Goal: Download file/media

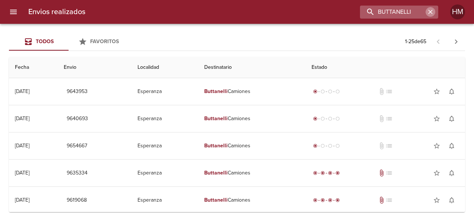
click at [432, 10] on icon "button" at bounding box center [429, 11] width 7 height 7
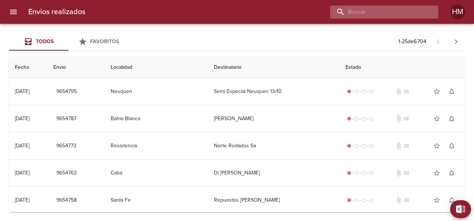
click at [422, 8] on input "buscar" at bounding box center [377, 12] width 95 height 13
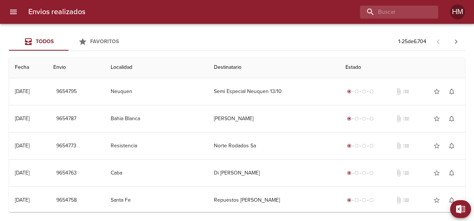
click at [410, 44] on p "1 - 25 de 6.704" at bounding box center [412, 41] width 28 height 7
click at [458, 208] on span "Exportar" at bounding box center [451, 209] width 27 height 9
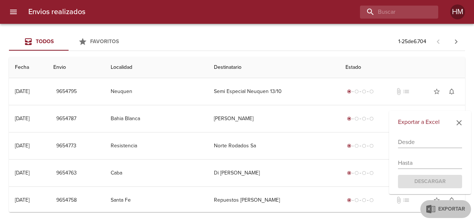
click at [430, 145] on input "text" at bounding box center [430, 142] width 64 height 12
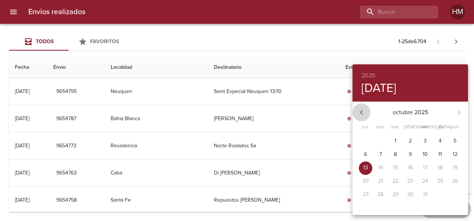
click at [363, 110] on icon "button" at bounding box center [361, 112] width 9 height 9
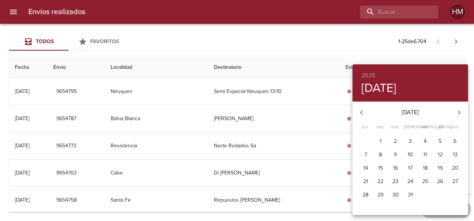
click at [363, 110] on icon "button" at bounding box center [361, 112] width 9 height 9
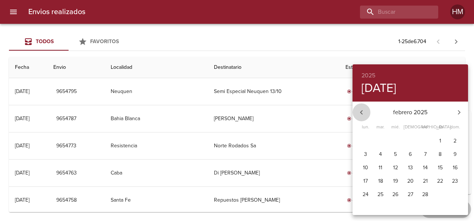
click at [357, 112] on icon "button" at bounding box center [361, 112] width 9 height 9
click at [457, 114] on icon "button" at bounding box center [458, 112] width 9 height 9
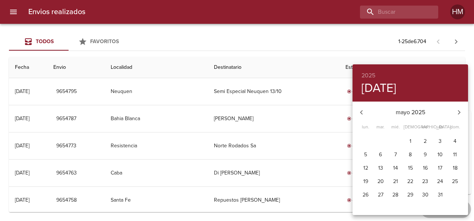
click at [457, 114] on icon "button" at bounding box center [458, 112] width 9 height 9
click at [425, 141] on p "1" at bounding box center [425, 140] width 2 height 7
type input "[DATE]"
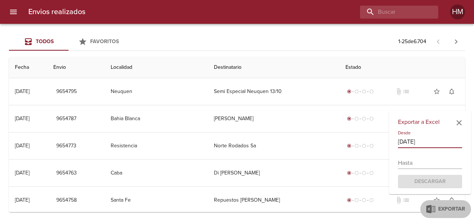
click at [436, 166] on input "text" at bounding box center [430, 163] width 64 height 12
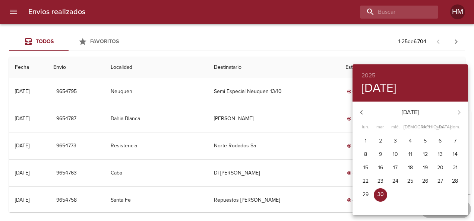
click at [456, 111] on div "[DATE]" at bounding box center [409, 112] width 115 height 18
click at [459, 110] on div "[DATE]" at bounding box center [409, 112] width 115 height 18
click at [379, 193] on p "30" at bounding box center [380, 194] width 6 height 7
type input "[DATE]"
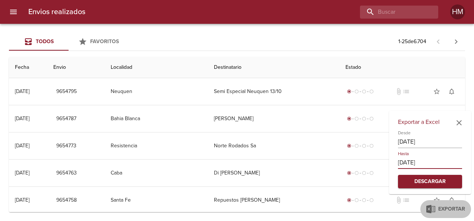
click at [433, 183] on span "Descargar" at bounding box center [430, 181] width 52 height 9
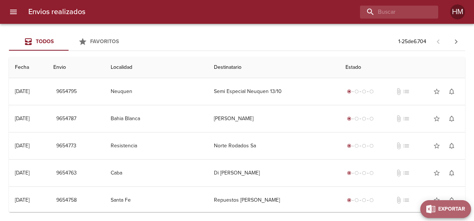
click at [462, 205] on span "Exportar" at bounding box center [451, 209] width 27 height 9
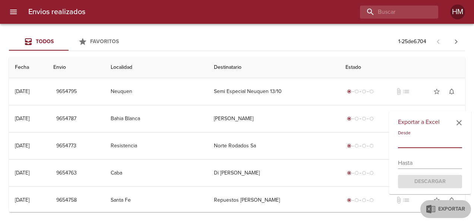
click at [434, 146] on input "text" at bounding box center [430, 142] width 64 height 12
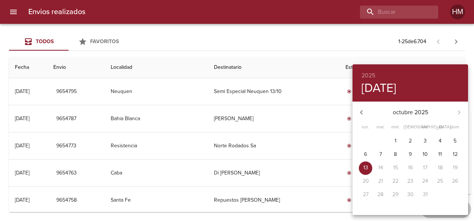
click at [401, 108] on p "octubre 2025" at bounding box center [410, 112] width 80 height 9
click at [362, 111] on icon "button" at bounding box center [361, 112] width 9 height 9
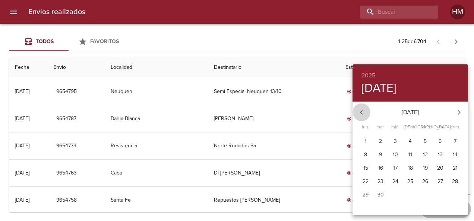
click at [362, 111] on icon "button" at bounding box center [361, 112] width 9 height 9
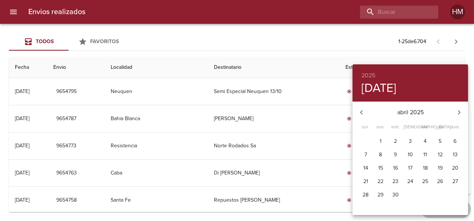
click at [362, 111] on icon "button" at bounding box center [361, 112] width 9 height 9
click at [396, 143] on span "1" at bounding box center [394, 140] width 13 height 7
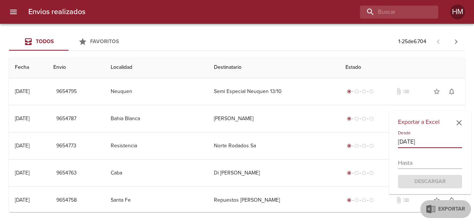
click at [448, 170] on div "Exportar a Excel Desde [DATE] Hasta Descargar" at bounding box center [430, 153] width 82 height 84
click at [445, 166] on input "text" at bounding box center [430, 163] width 64 height 12
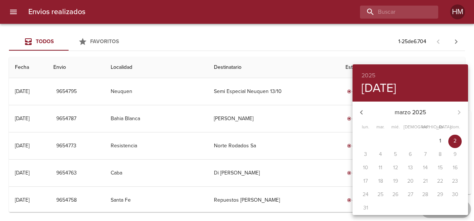
click at [460, 112] on div "marzo 2025" at bounding box center [409, 112] width 115 height 18
click at [358, 115] on icon "button" at bounding box center [361, 112] width 9 height 9
click at [458, 112] on icon "button" at bounding box center [458, 112] width 9 height 9
click at [446, 90] on div "2025 [DATE]" at bounding box center [409, 82] width 115 height 37
click at [365, 38] on div at bounding box center [237, 110] width 474 height 221
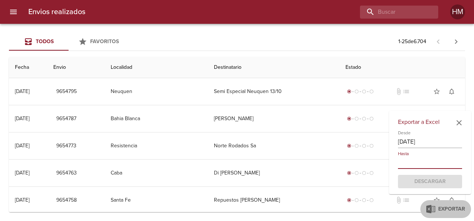
click at [455, 147] on input "[DATE]" at bounding box center [430, 142] width 64 height 12
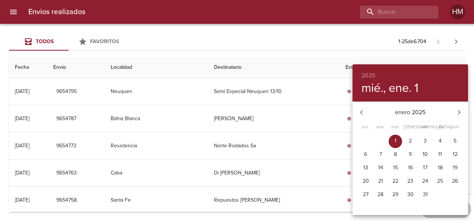
click at [455, 108] on icon "button" at bounding box center [458, 112] width 9 height 9
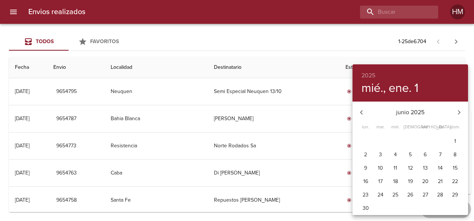
click at [455, 108] on icon "button" at bounding box center [458, 112] width 9 height 9
drag, startPoint x: 364, startPoint y: 115, endPoint x: 389, endPoint y: 133, distance: 30.9
click at [364, 115] on icon "button" at bounding box center [361, 112] width 9 height 9
click at [382, 141] on span "1" at bounding box center [379, 140] width 13 height 7
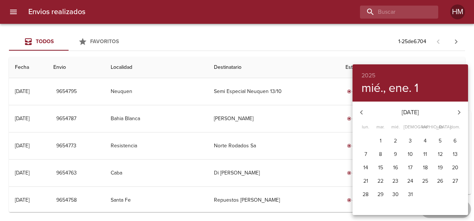
type input "[DATE]"
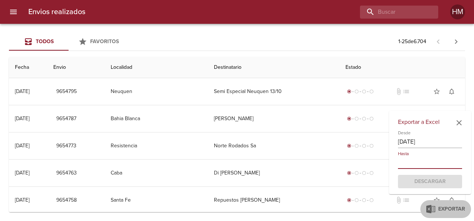
click at [448, 163] on input "text" at bounding box center [430, 163] width 64 height 12
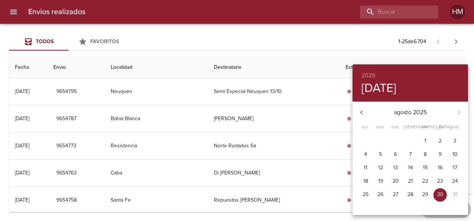
click at [458, 116] on div "agosto 2025" at bounding box center [409, 112] width 115 height 18
click at [458, 113] on div "agosto 2025" at bounding box center [409, 112] width 115 height 18
click at [378, 51] on div at bounding box center [237, 110] width 474 height 221
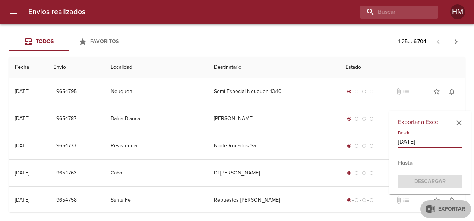
drag, startPoint x: 436, startPoint y: 140, endPoint x: 389, endPoint y: 140, distance: 46.9
click at [389, 140] on div "Exportar a Excel Desde [DATE] Hasta Descargar" at bounding box center [430, 153] width 82 height 84
drag, startPoint x: 389, startPoint y: 140, endPoint x: 454, endPoint y: 126, distance: 66.3
click at [458, 122] on icon "button" at bounding box center [458, 122] width 5 height 5
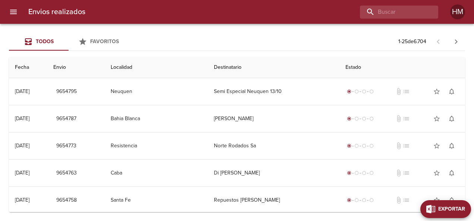
click at [461, 208] on span "Exportar" at bounding box center [451, 209] width 27 height 9
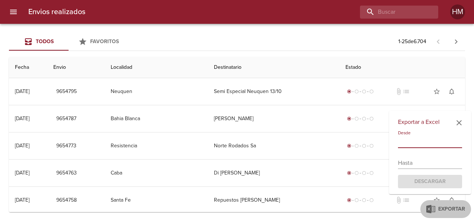
click at [417, 141] on input "text" at bounding box center [430, 142] width 64 height 12
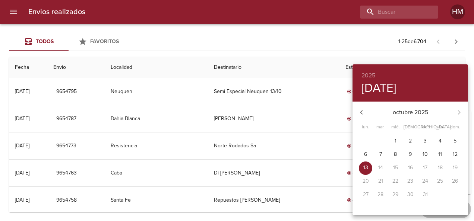
click at [360, 111] on icon "button" at bounding box center [361, 112] width 9 height 9
click at [424, 141] on span "1" at bounding box center [424, 140] width 13 height 7
type input "[DATE]"
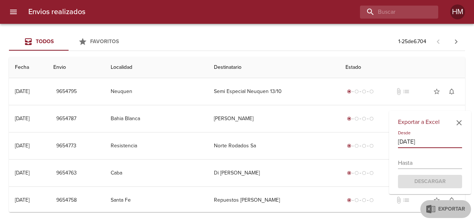
click at [442, 169] on input "text" at bounding box center [430, 163] width 64 height 12
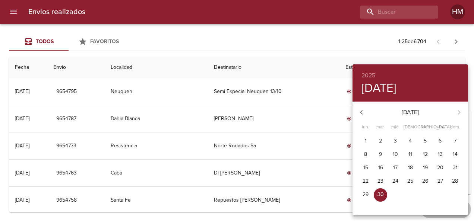
click at [320, 46] on div at bounding box center [237, 110] width 474 height 221
